Goal: Information Seeking & Learning: Learn about a topic

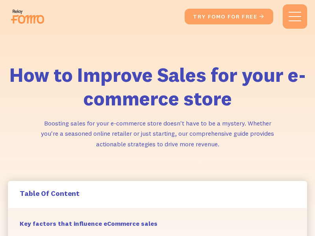
scroll to position [959, 0]
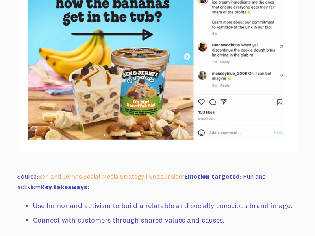
scroll to position [5833, 0]
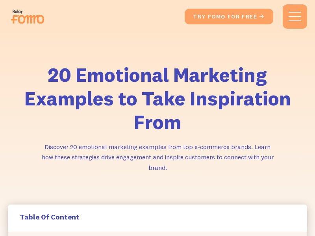
scroll to position [6487, 0]
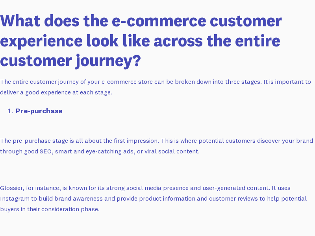
scroll to position [1741, 17]
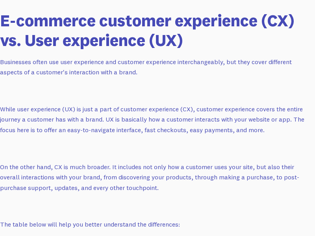
scroll to position [2670, 17]
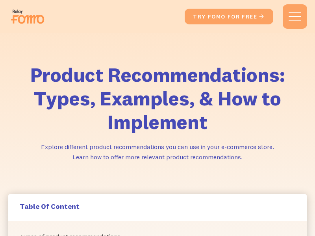
scroll to position [2929, 0]
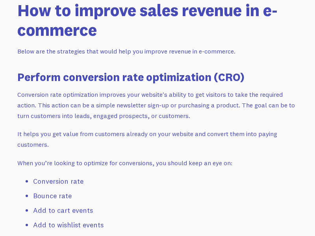
scroll to position [1928, 0]
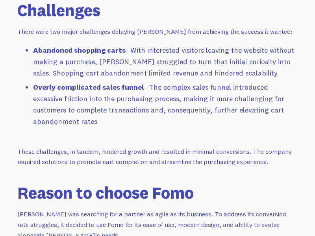
scroll to position [705, 0]
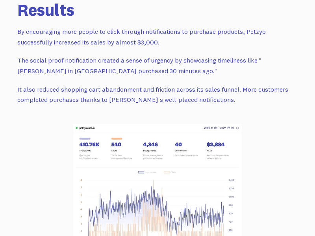
scroll to position [1231, 0]
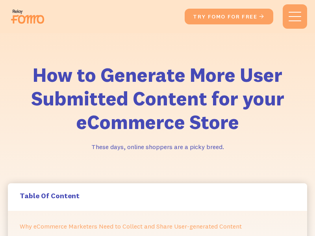
scroll to position [931, 0]
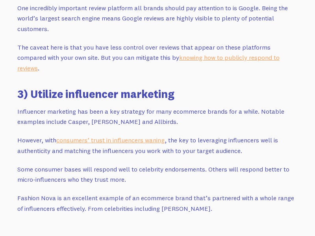
scroll to position [2599, 0]
